Goal: Task Accomplishment & Management: Manage account settings

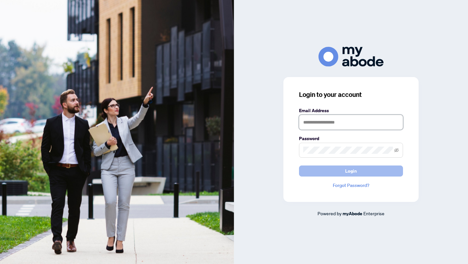
type input "**********"
click at [352, 170] on span "Login" at bounding box center [351, 171] width 12 height 10
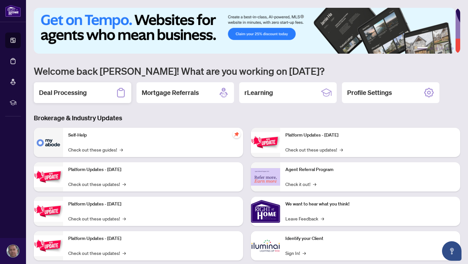
click at [69, 92] on h2 "Deal Processing" at bounding box center [63, 92] width 48 height 9
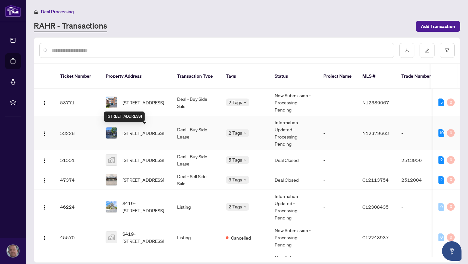
click at [133, 129] on span "[STREET_ADDRESS]" at bounding box center [143, 132] width 42 height 7
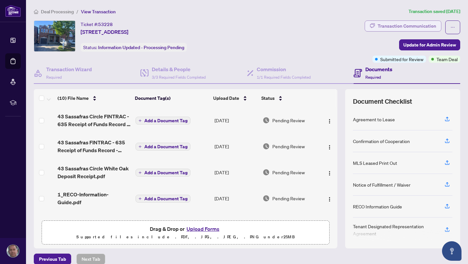
click at [404, 24] on div "Transaction Communication" at bounding box center [406, 26] width 58 height 10
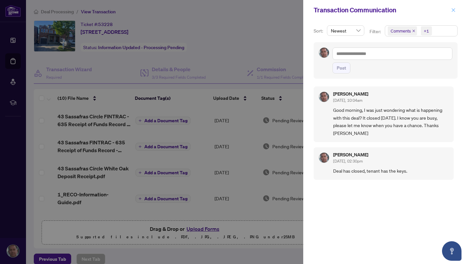
click at [453, 10] on icon "close" at bounding box center [453, 10] width 5 height 5
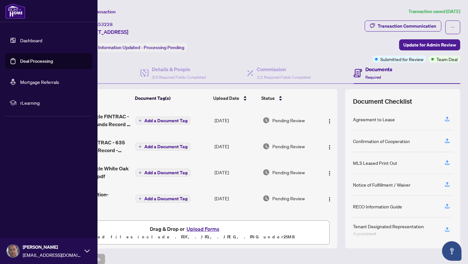
click at [25, 38] on link "Dashboard" at bounding box center [31, 40] width 22 height 6
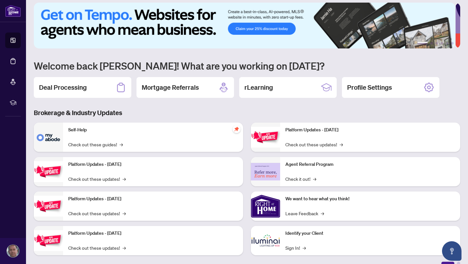
scroll to position [11, 0]
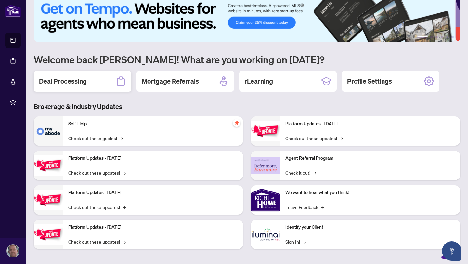
click at [67, 80] on h2 "Deal Processing" at bounding box center [63, 81] width 48 height 9
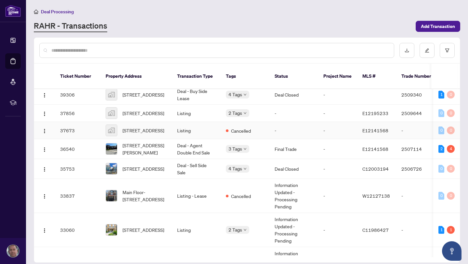
scroll to position [290, 0]
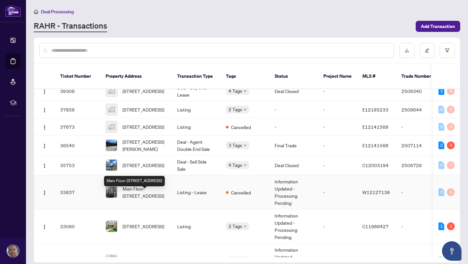
click at [136, 196] on span "Main Floor-1644 Dufferin St, Toronto, Ontario M6H 3L8, Canada" at bounding box center [144, 192] width 44 height 14
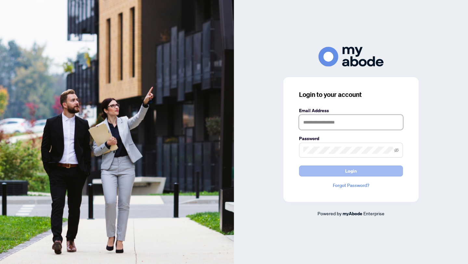
type input "**********"
click at [355, 172] on span "Login" at bounding box center [351, 171] width 12 height 10
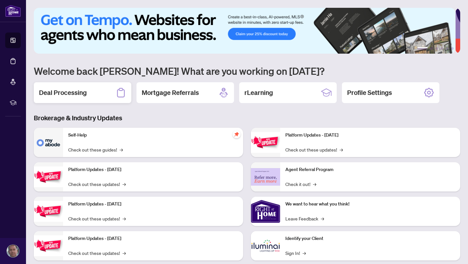
click at [67, 92] on h2 "Deal Processing" at bounding box center [63, 92] width 48 height 9
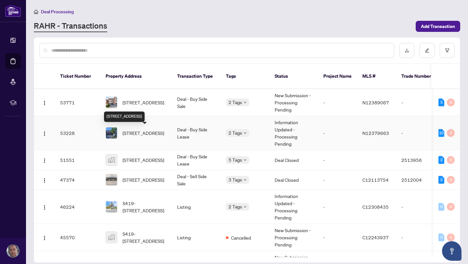
click at [139, 129] on span "43 Sassafras Circ, Vaughan, Ontario L4J 8M7, Canada" at bounding box center [143, 132] width 42 height 7
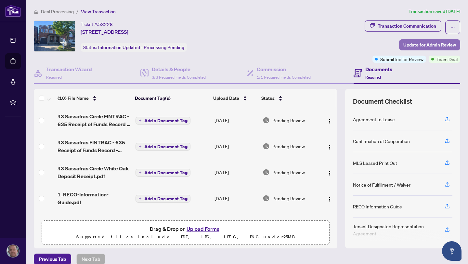
click at [426, 45] on span "Update for Admin Review" at bounding box center [429, 45] width 53 height 10
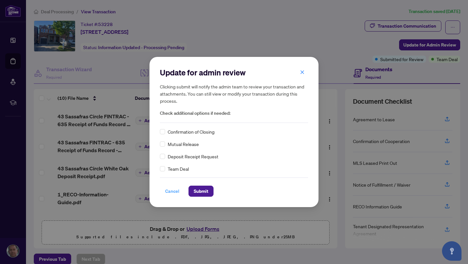
click at [172, 190] on span "Cancel" at bounding box center [172, 191] width 14 height 10
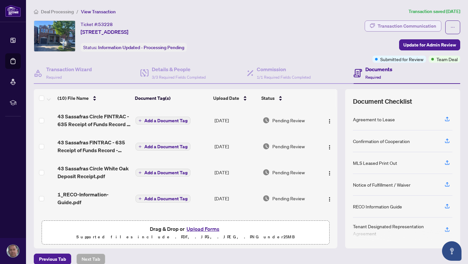
click at [391, 28] on div "Transaction Communication" at bounding box center [406, 26] width 58 height 10
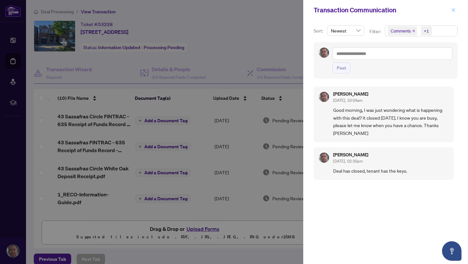
click at [453, 11] on icon "close" at bounding box center [453, 10] width 5 height 5
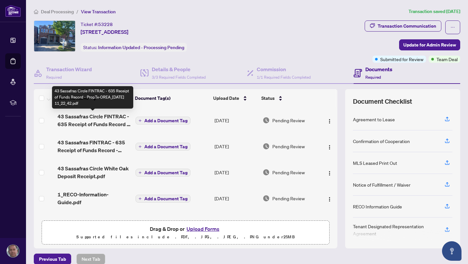
click at [95, 117] on span "43 Sassafras Circle FINTRAC - 635 Receipt of Funds Record - PropTx-OREA_2025-09…" at bounding box center [93, 120] width 73 height 16
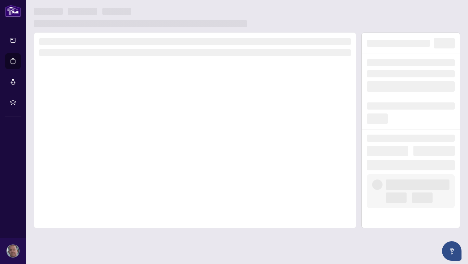
click at [95, 117] on div at bounding box center [195, 129] width 322 height 195
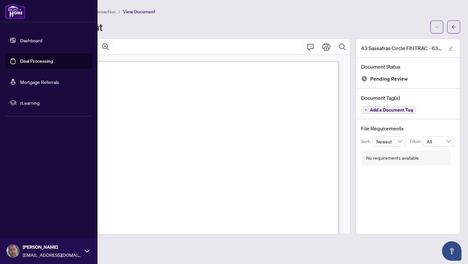
click at [32, 41] on link "Dashboard" at bounding box center [31, 40] width 22 height 6
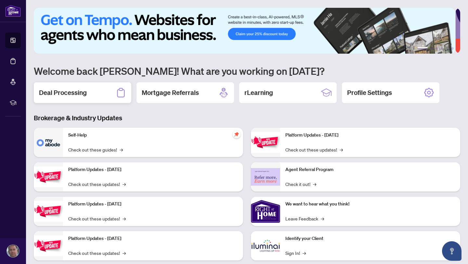
click at [64, 92] on h2 "Deal Processing" at bounding box center [63, 92] width 48 height 9
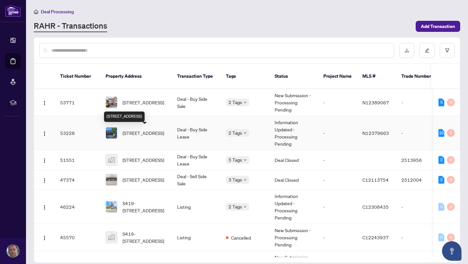
click at [138, 132] on span "43 Sassafras Circ, Vaughan, Ontario L4J 8M7, Canada" at bounding box center [143, 132] width 42 height 7
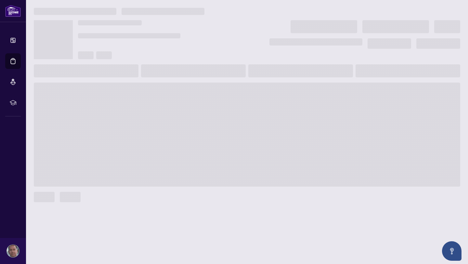
click at [138, 132] on span at bounding box center [247, 134] width 426 height 104
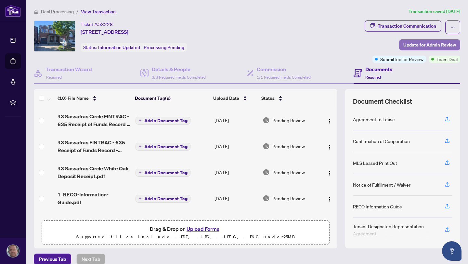
click at [427, 45] on span "Update for Admin Review" at bounding box center [429, 45] width 53 height 10
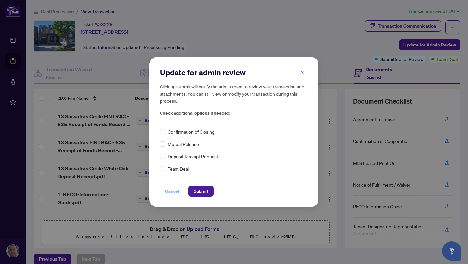
click at [172, 193] on span "Cancel" at bounding box center [172, 191] width 14 height 10
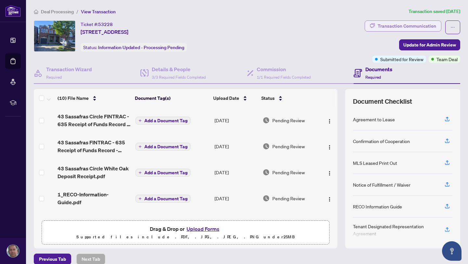
click at [404, 26] on div "Transaction Communication" at bounding box center [406, 26] width 58 height 10
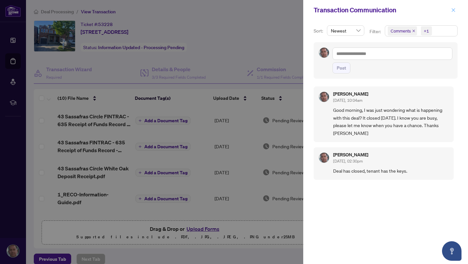
click at [453, 8] on icon "close" at bounding box center [453, 10] width 5 height 5
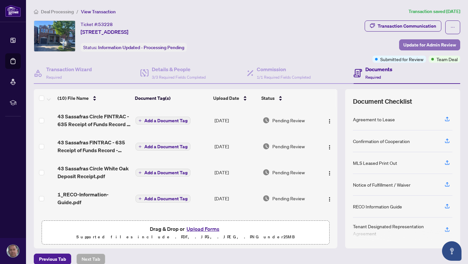
click at [428, 45] on span "Update for Admin Review" at bounding box center [429, 45] width 53 height 10
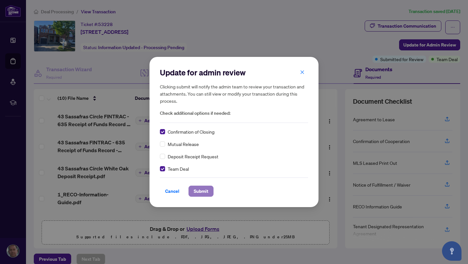
click at [199, 190] on span "Submit" at bounding box center [201, 191] width 15 height 10
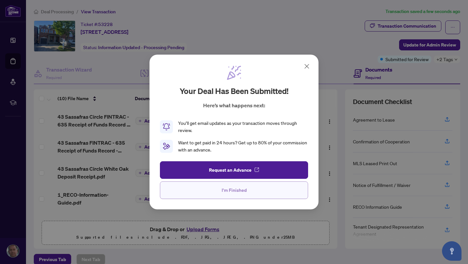
click at [231, 189] on span "I'm Finished" at bounding box center [233, 190] width 25 height 10
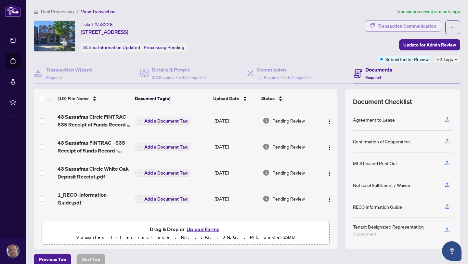
click at [407, 24] on div "Transaction Communication" at bounding box center [406, 26] width 58 height 10
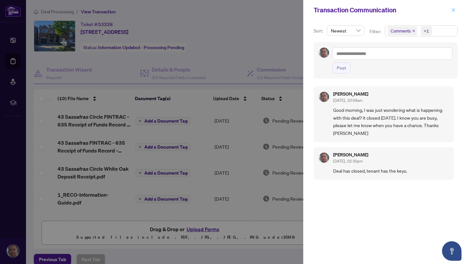
click at [452, 9] on icon "close" at bounding box center [453, 10] width 5 height 5
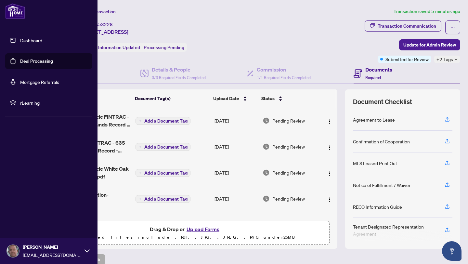
click at [21, 41] on link "Dashboard" at bounding box center [31, 40] width 22 height 6
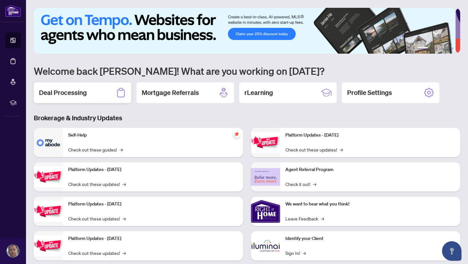
click at [68, 94] on h2 "Deal Processing" at bounding box center [63, 92] width 48 height 9
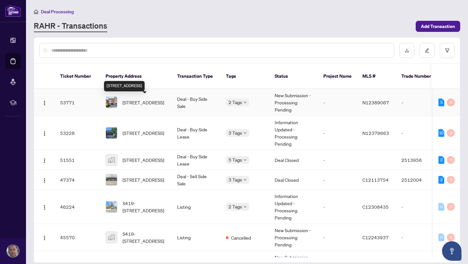
click at [133, 100] on span "55-55 CONFEDERATION Way, Markham, Ontario L3T 5R4, Canada" at bounding box center [143, 102] width 42 height 7
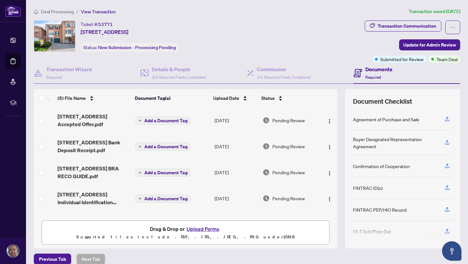
drag, startPoint x: 333, startPoint y: 145, endPoint x: 332, endPoint y: 148, distance: 3.6
click at [332, 148] on div "(5) File Name Document Tag(s) Upload Date Status 55 Confederation Way Accepted …" at bounding box center [247, 168] width 426 height 159
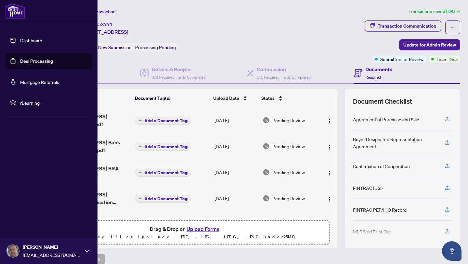
click at [26, 42] on link "Dashboard" at bounding box center [31, 40] width 22 height 6
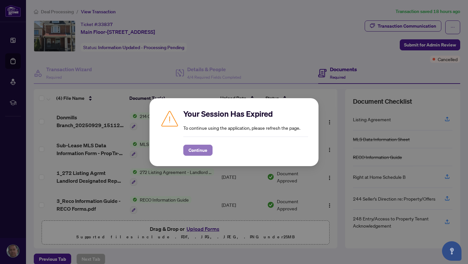
click at [195, 151] on span "Continue" at bounding box center [197, 150] width 19 height 10
